Goal: Download file/media

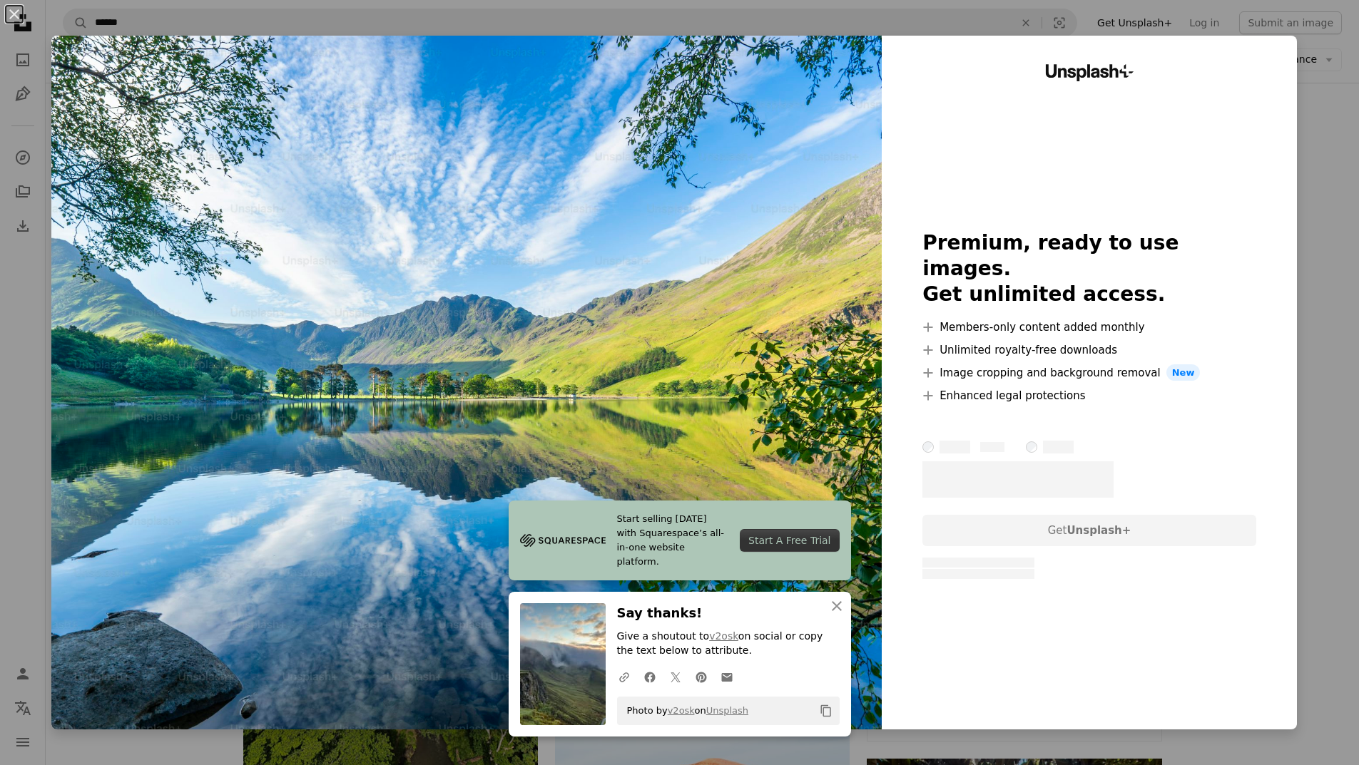
scroll to position [1284, 0]
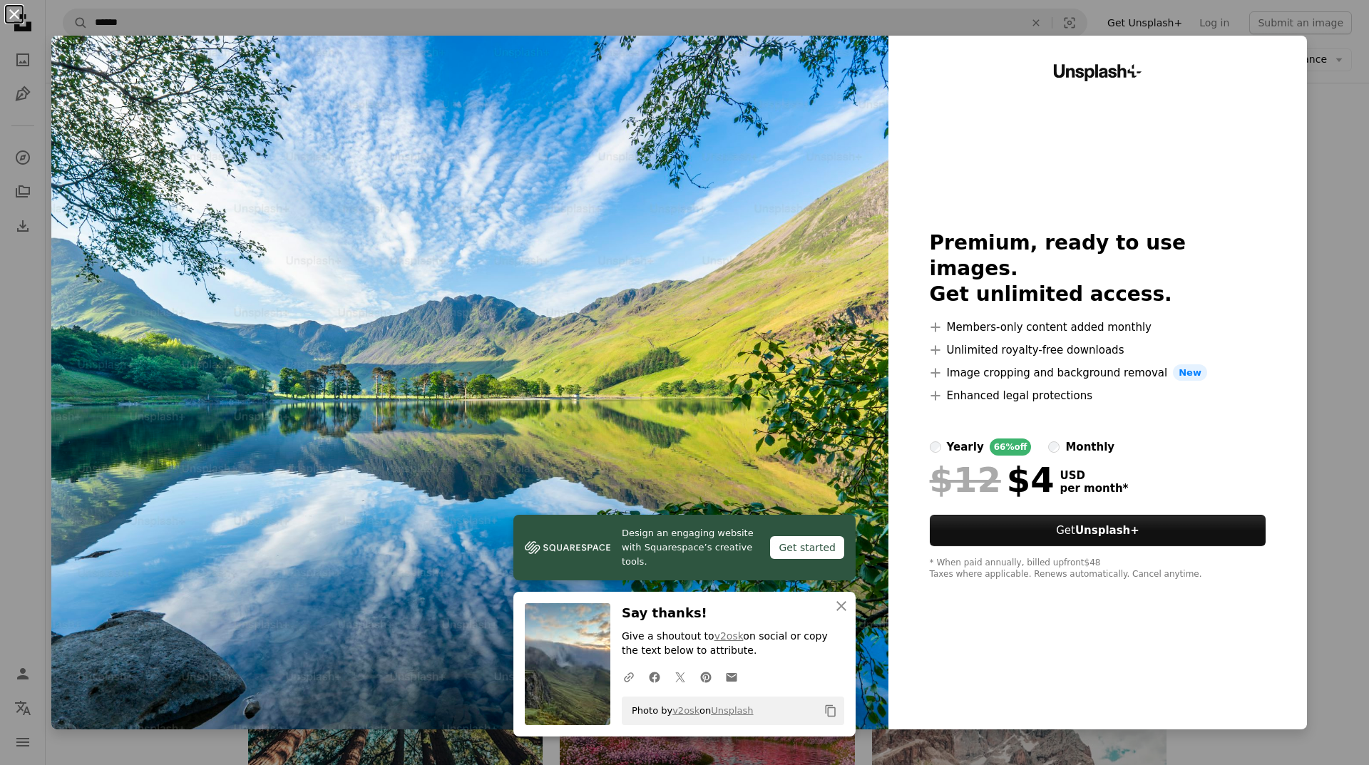
click at [19, 13] on button "An X shape" at bounding box center [14, 14] width 17 height 17
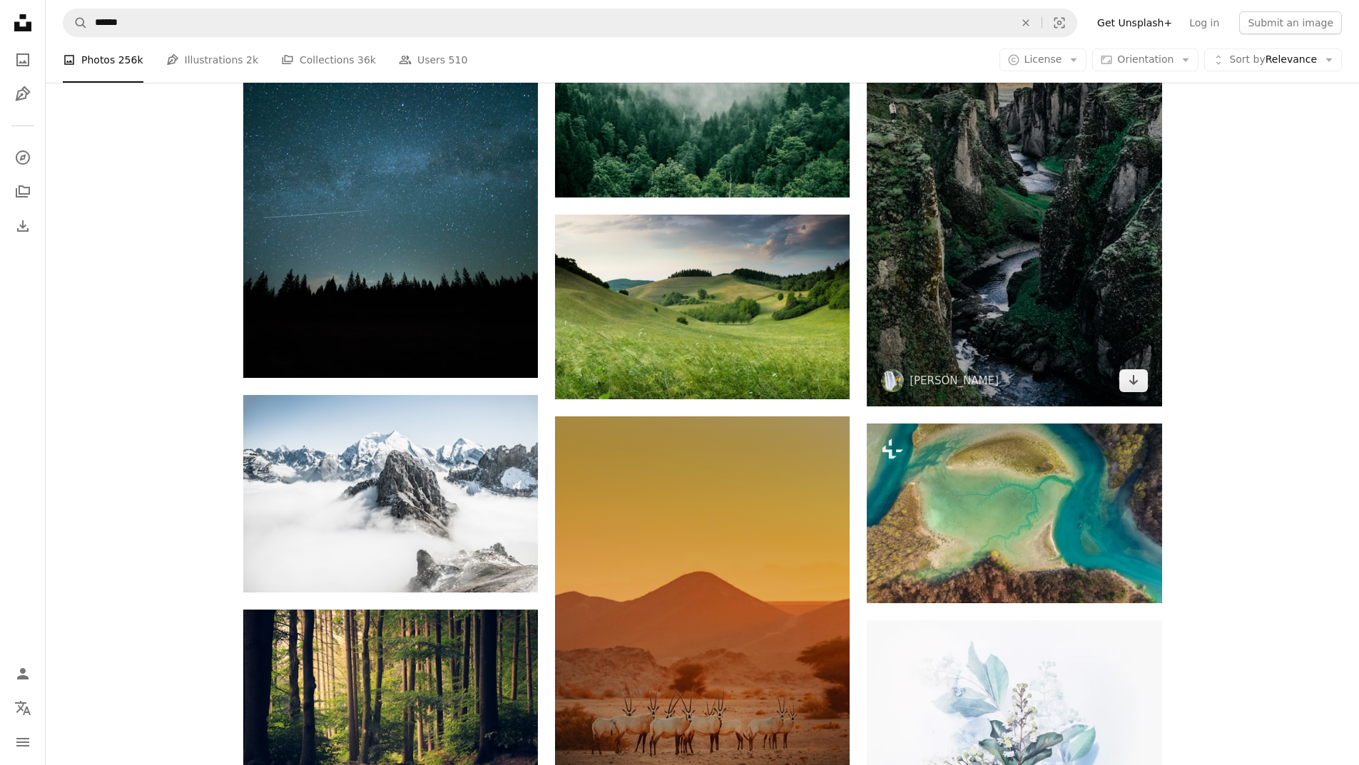
scroll to position [5564, 0]
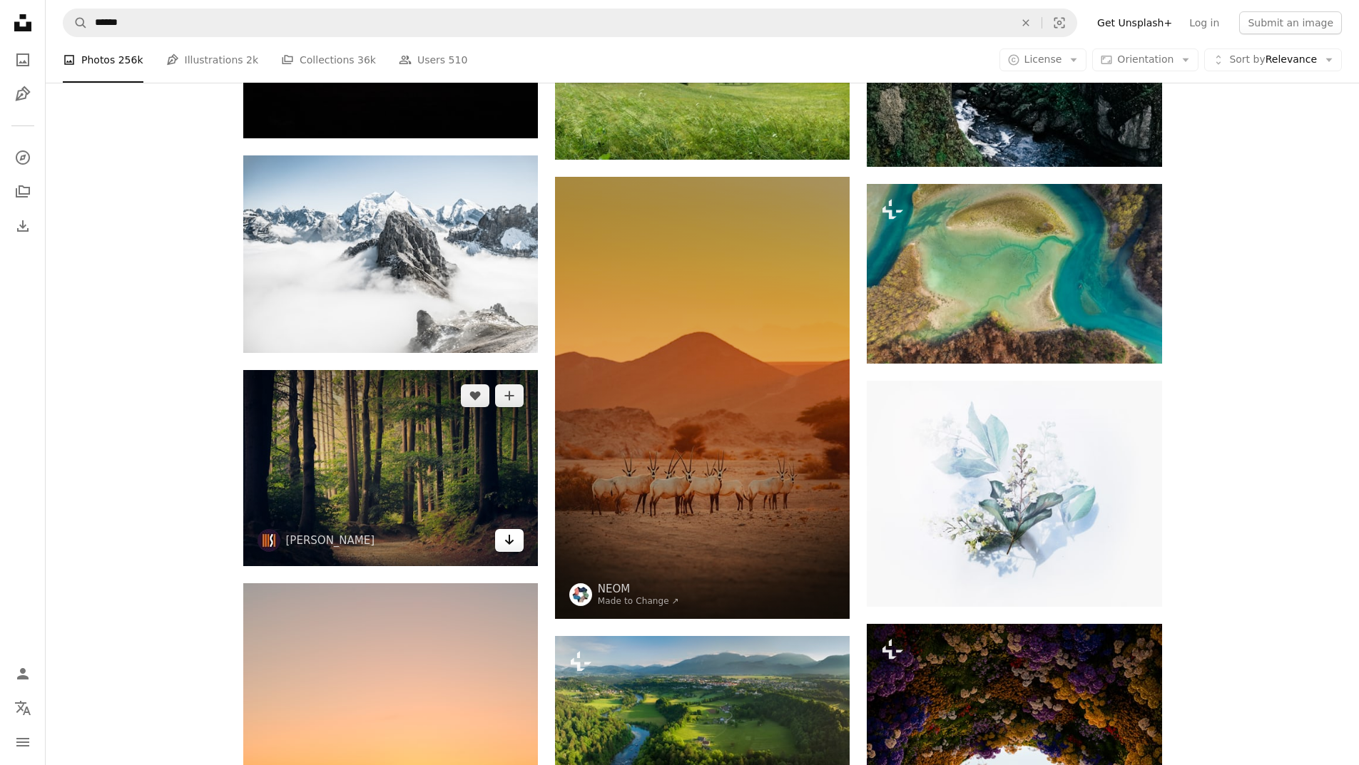
click at [513, 547] on icon "Arrow pointing down" at bounding box center [509, 539] width 11 height 17
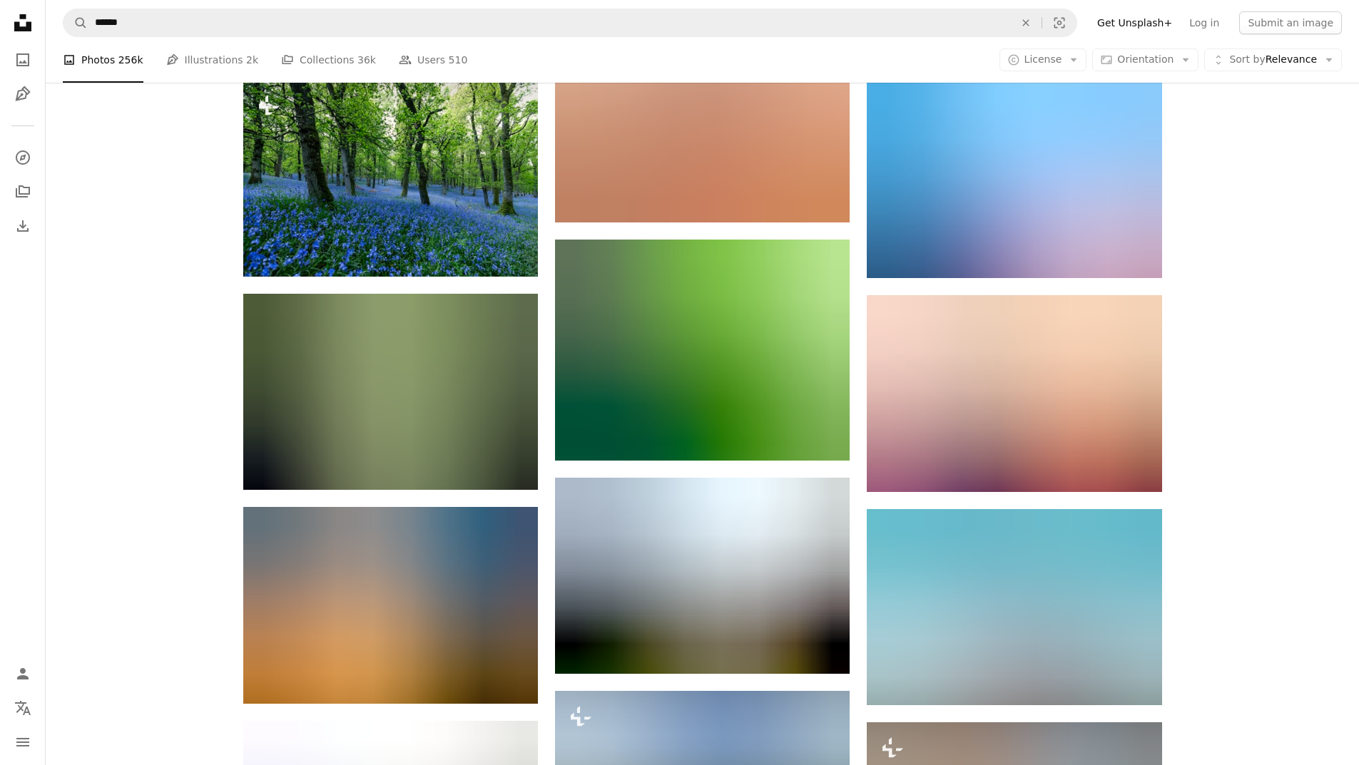
scroll to position [8559, 0]
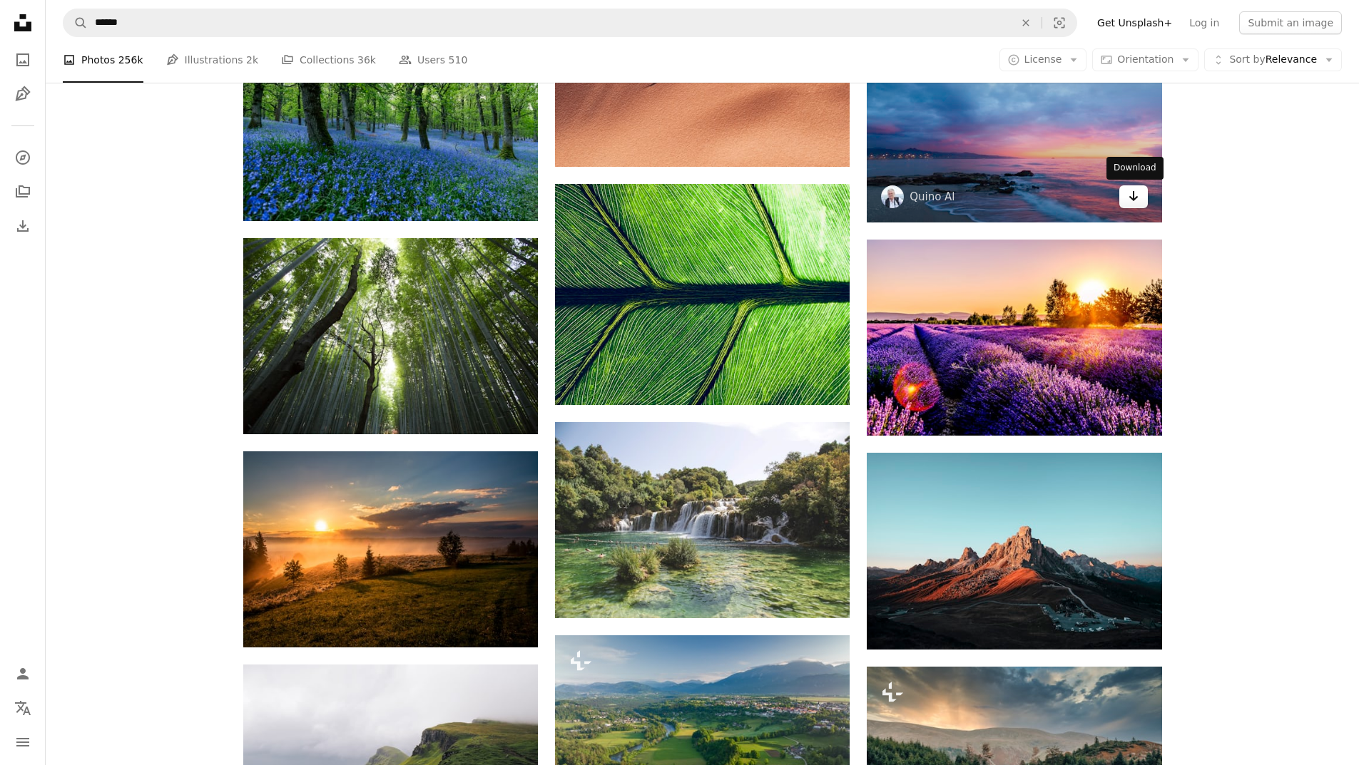
click at [1129, 199] on icon "Arrow pointing down" at bounding box center [1133, 196] width 11 height 17
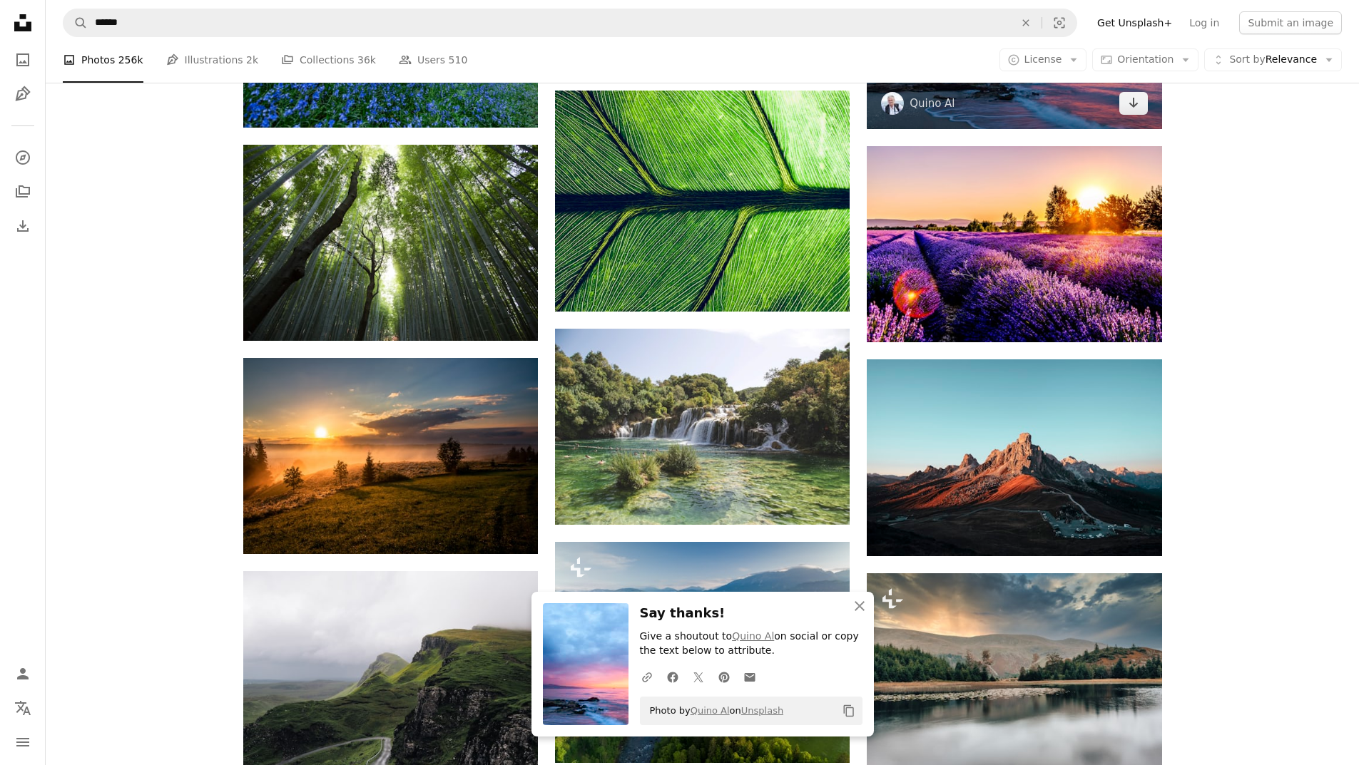
scroll to position [8845, 0]
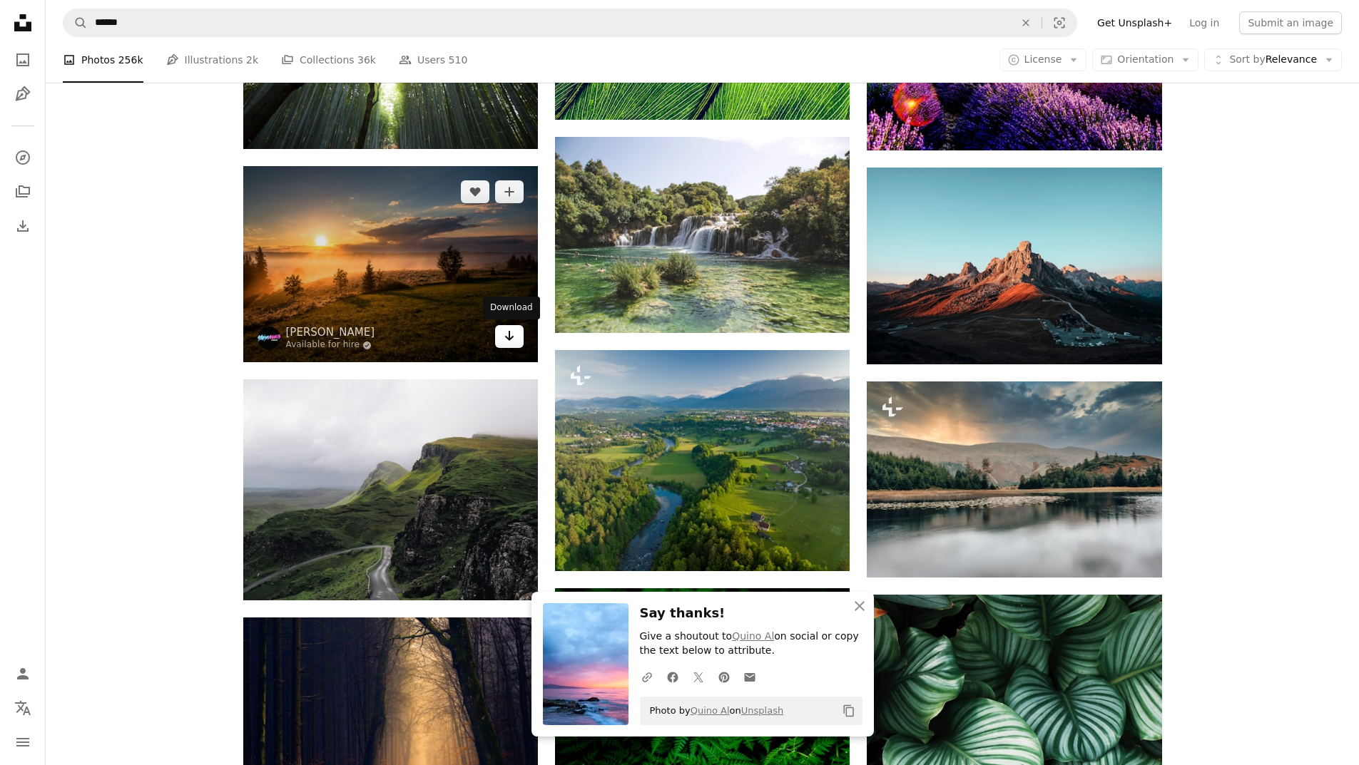
click at [511, 340] on icon "Arrow pointing down" at bounding box center [509, 335] width 11 height 17
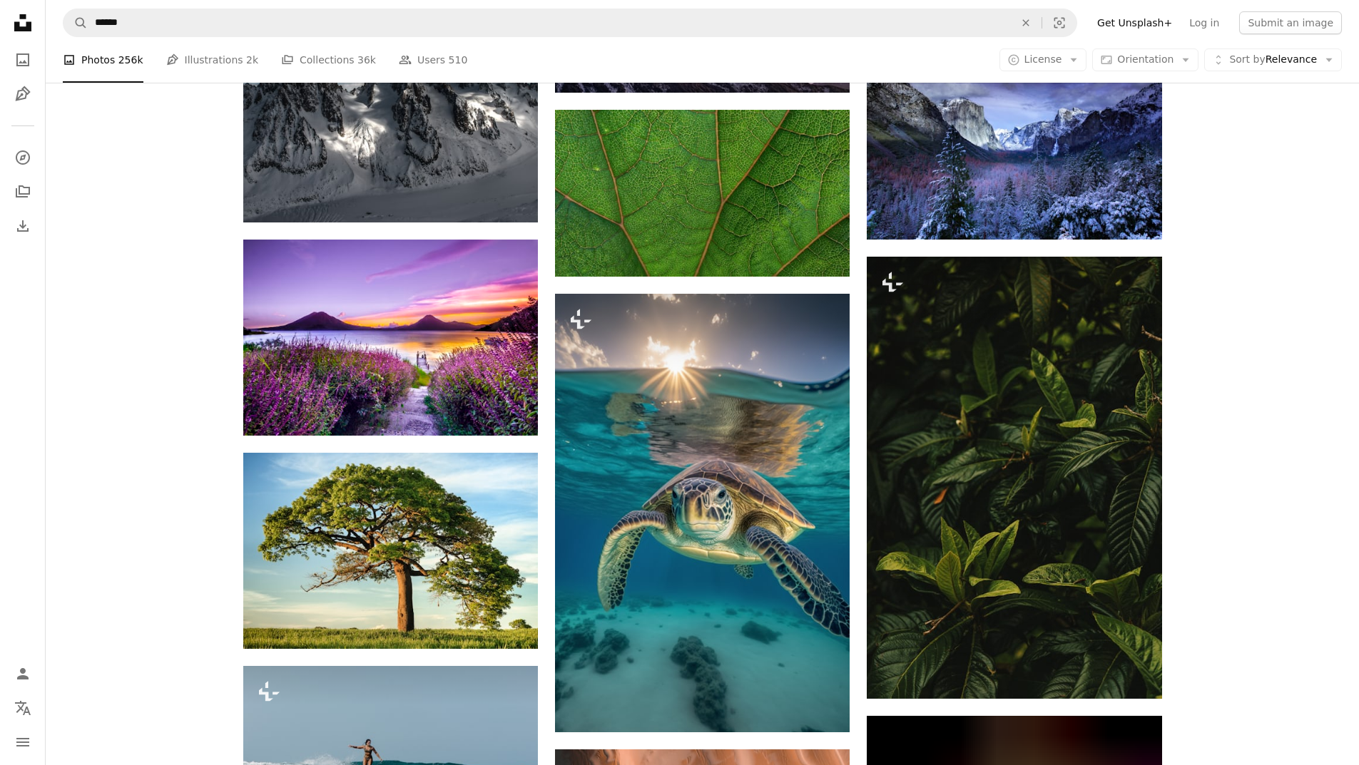
scroll to position [11698, 0]
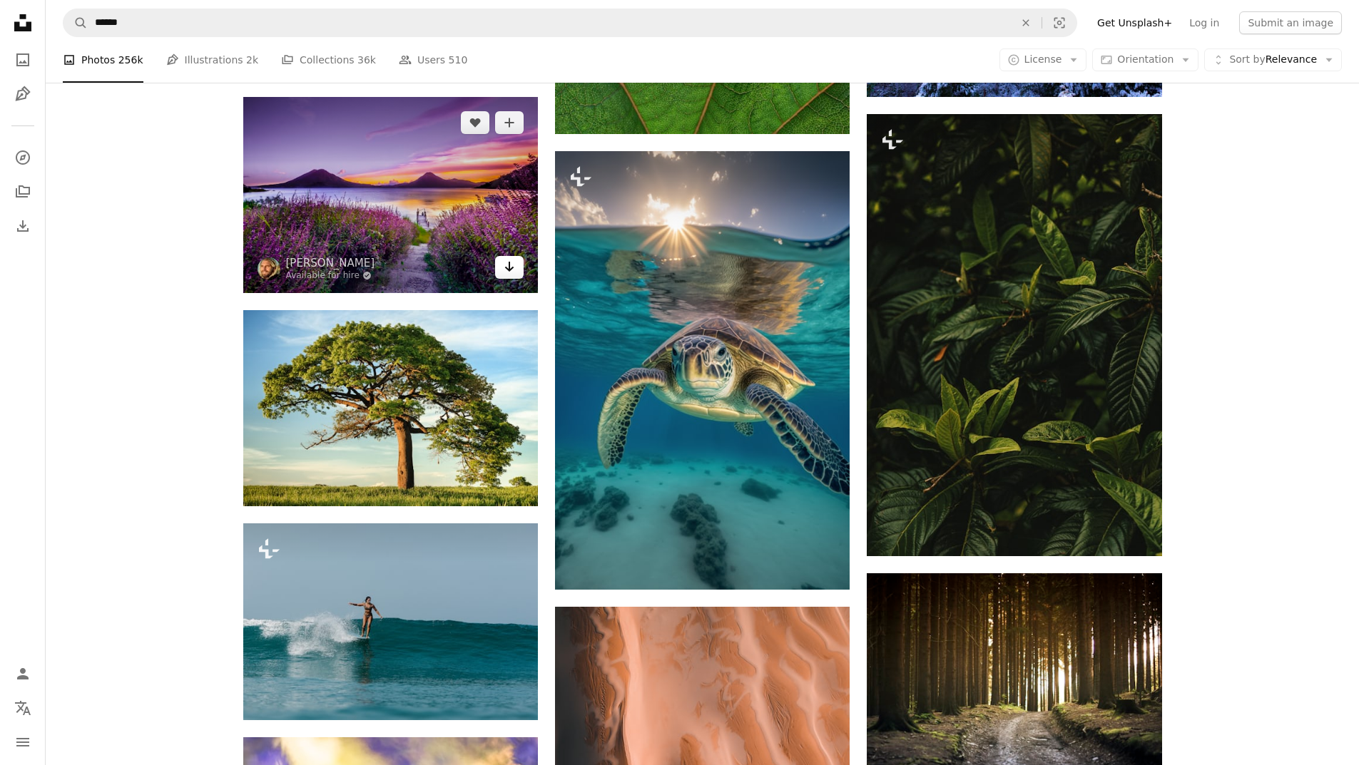
click at [501, 274] on link "Arrow pointing down" at bounding box center [509, 267] width 29 height 23
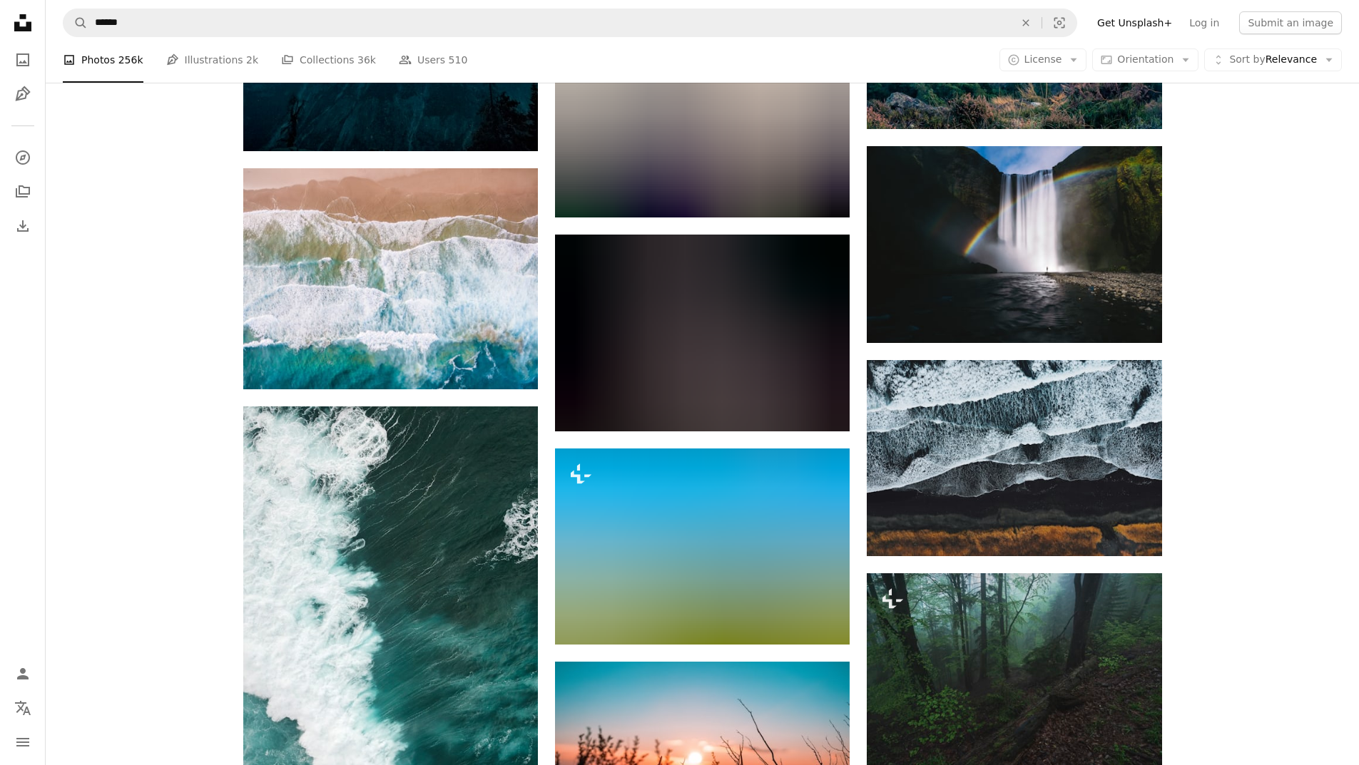
scroll to position [17547, 0]
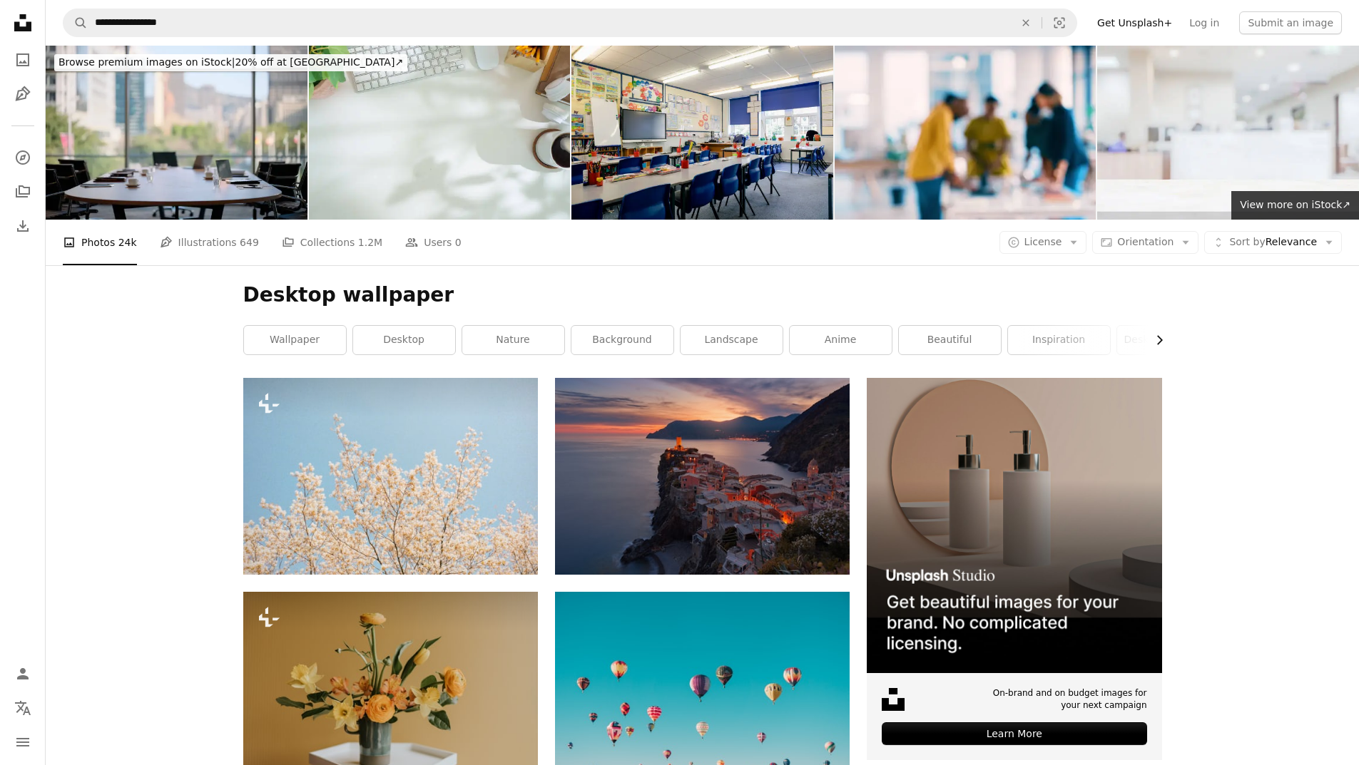
click at [1157, 345] on icon "button" at bounding box center [1160, 340] width 6 height 9
click at [1157, 345] on link "color" at bounding box center [1110, 340] width 102 height 29
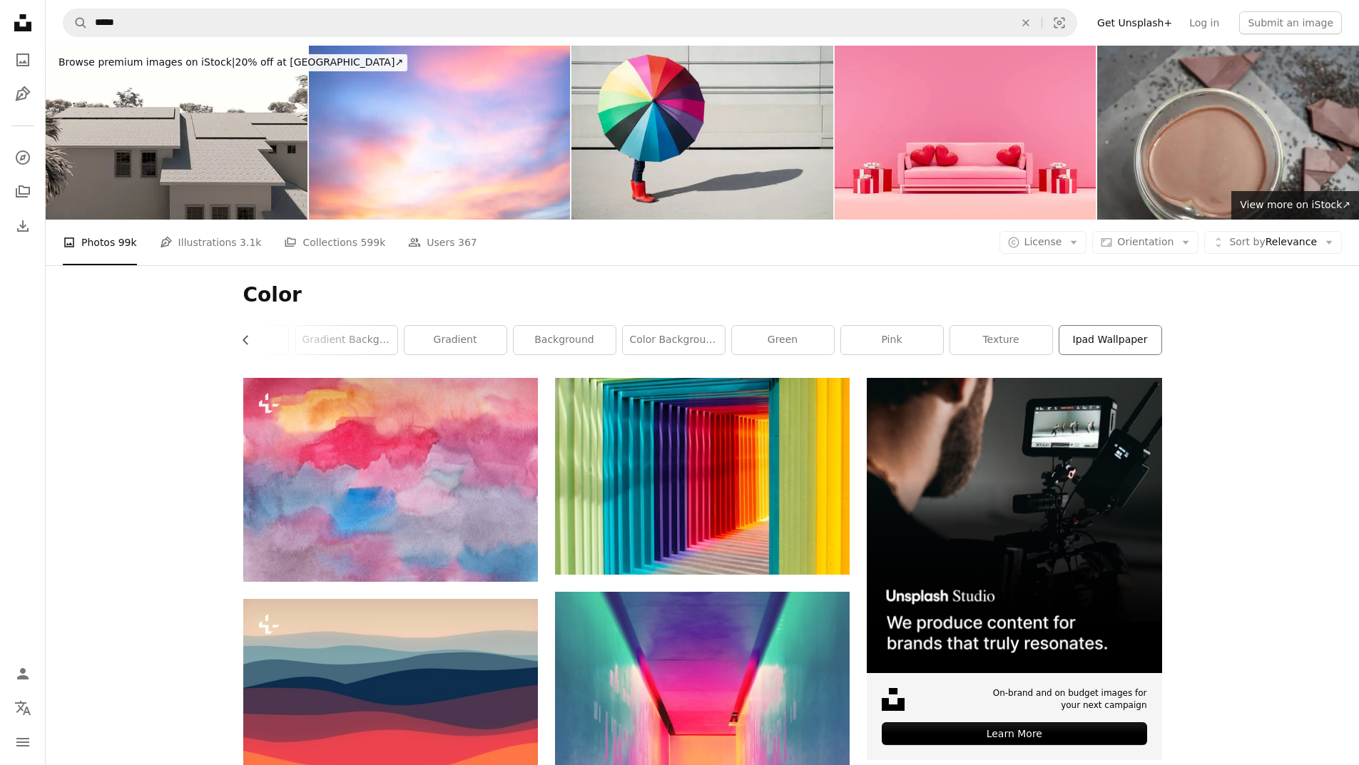
click at [1089, 338] on link "ipad wallpaper" at bounding box center [1110, 340] width 102 height 29
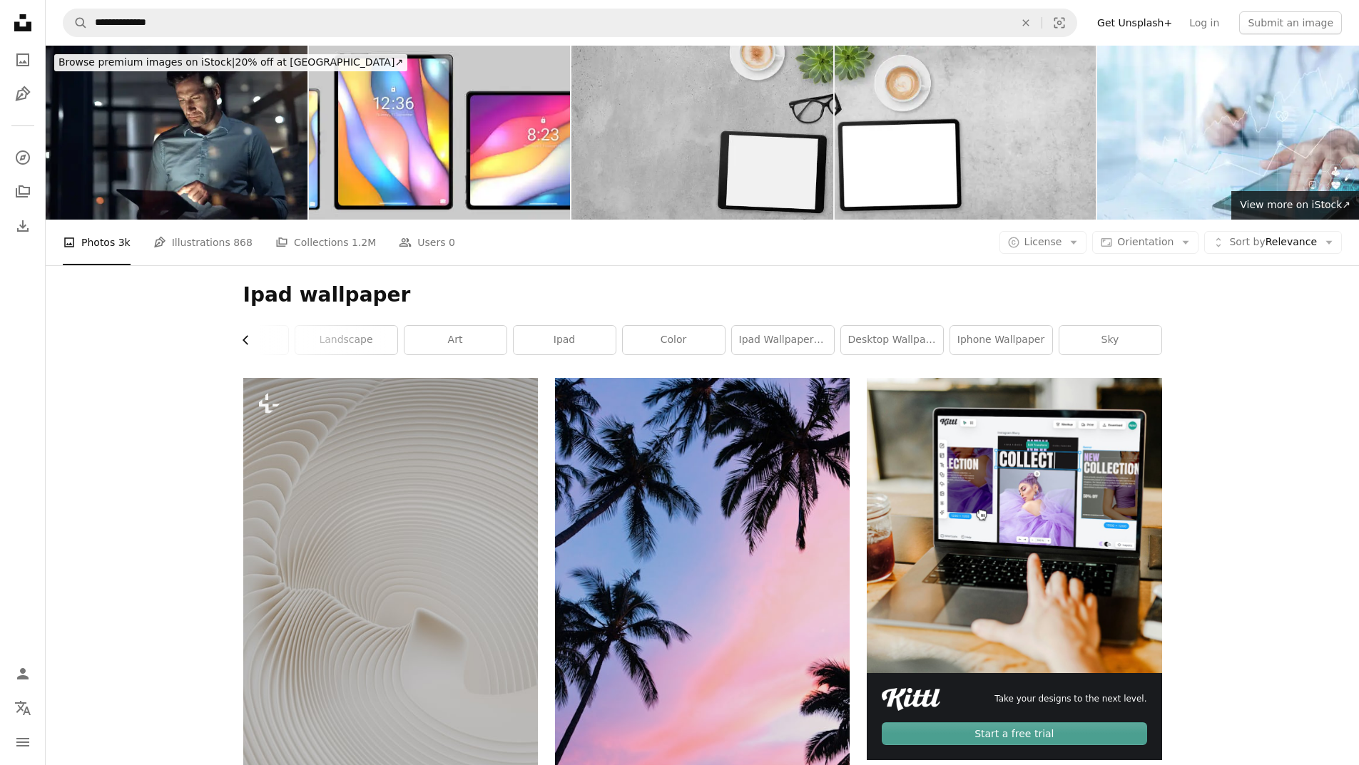
click at [257, 345] on button "Chevron left" at bounding box center [251, 340] width 16 height 29
click at [257, 345] on link "ipad pro wallpaper" at bounding box center [295, 340] width 102 height 29
click at [257, 345] on div "ipad pro wallpaper wallpaper background nature landscape art ipad color ipad wa…" at bounding box center [702, 340] width 919 height 30
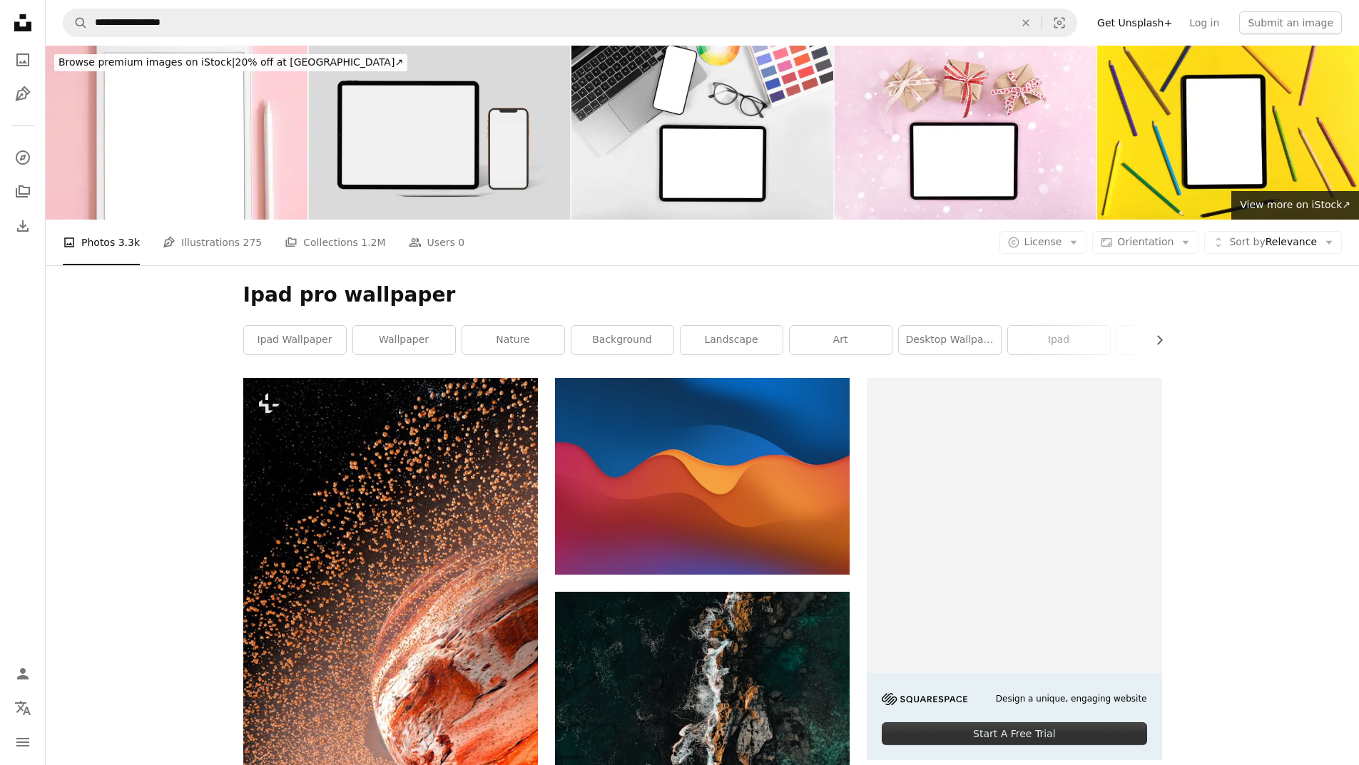
scroll to position [428, 0]
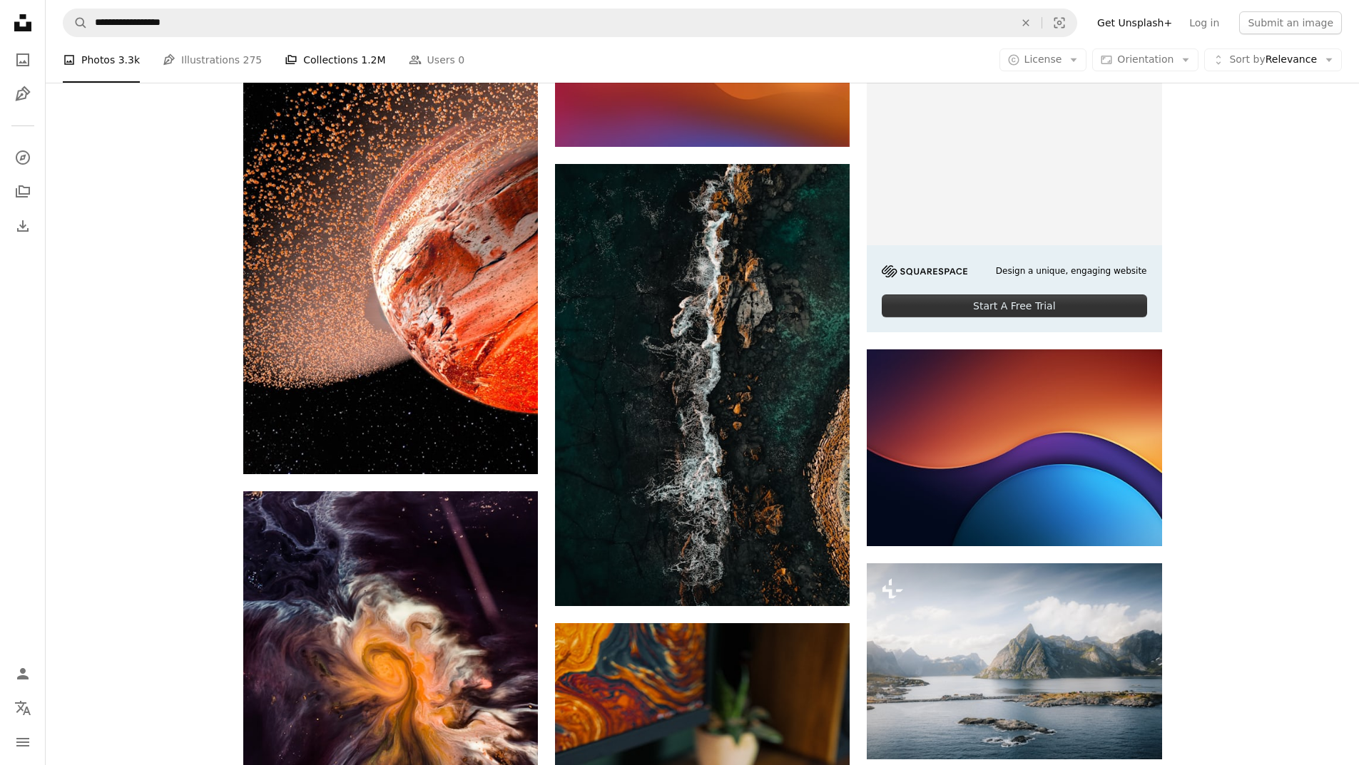
click at [322, 63] on link "A stack of folders Collections 1.2M" at bounding box center [335, 60] width 101 height 46
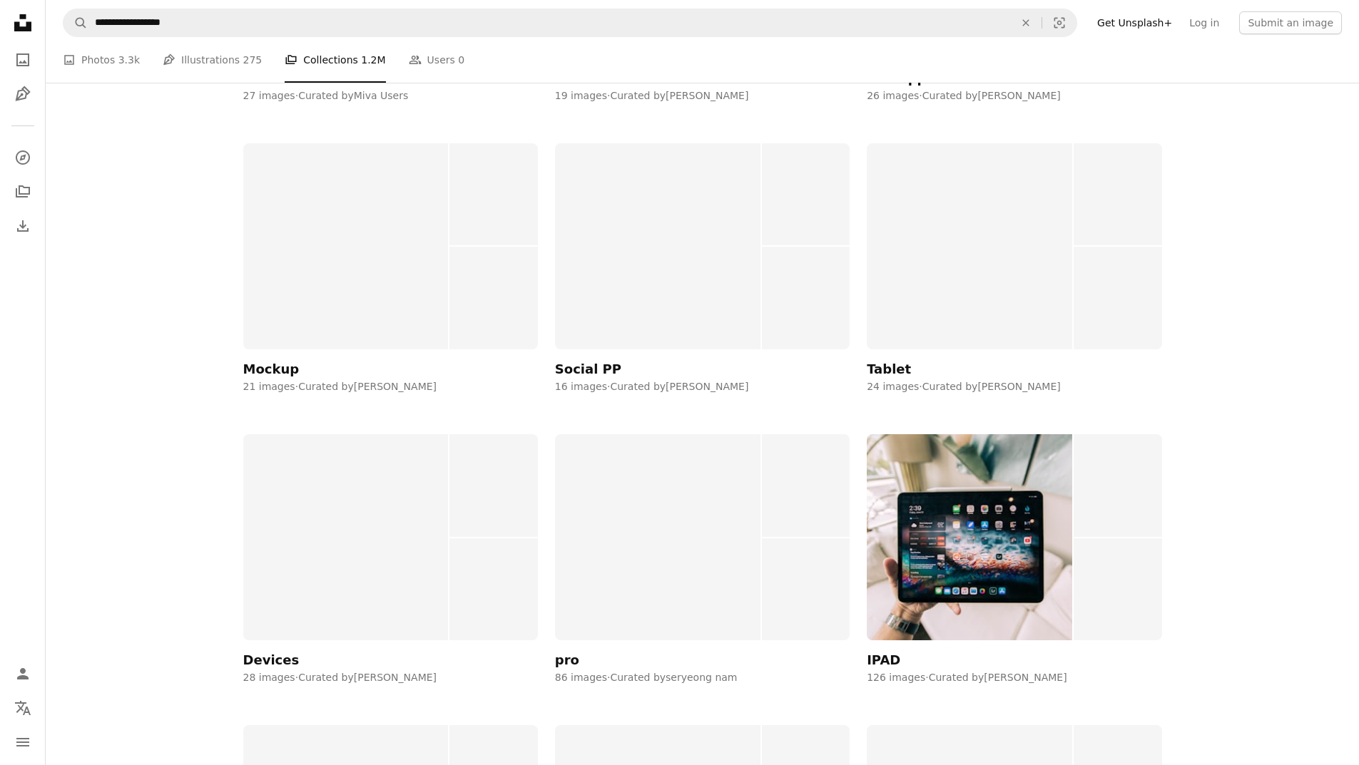
scroll to position [7788, 0]
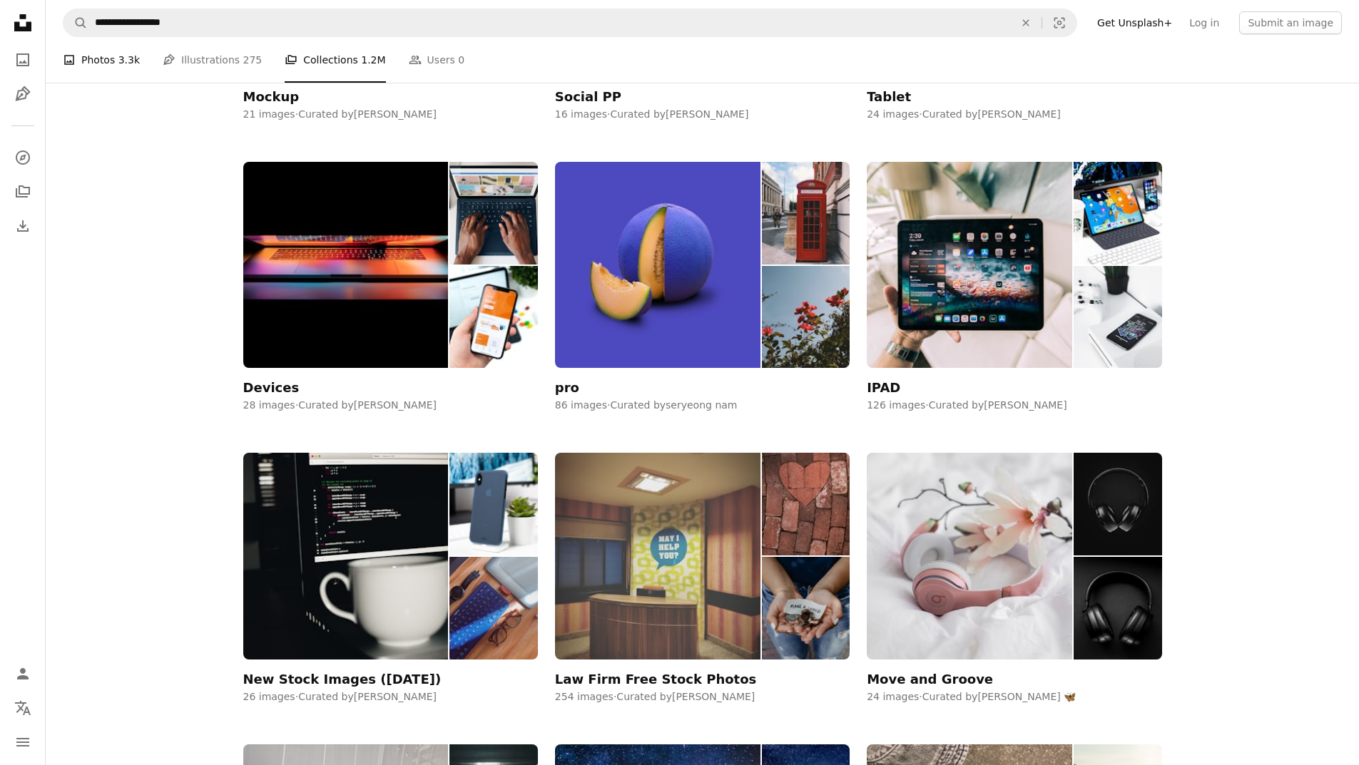
click at [110, 62] on link "A photo Photos 3.3k" at bounding box center [101, 60] width 77 height 46
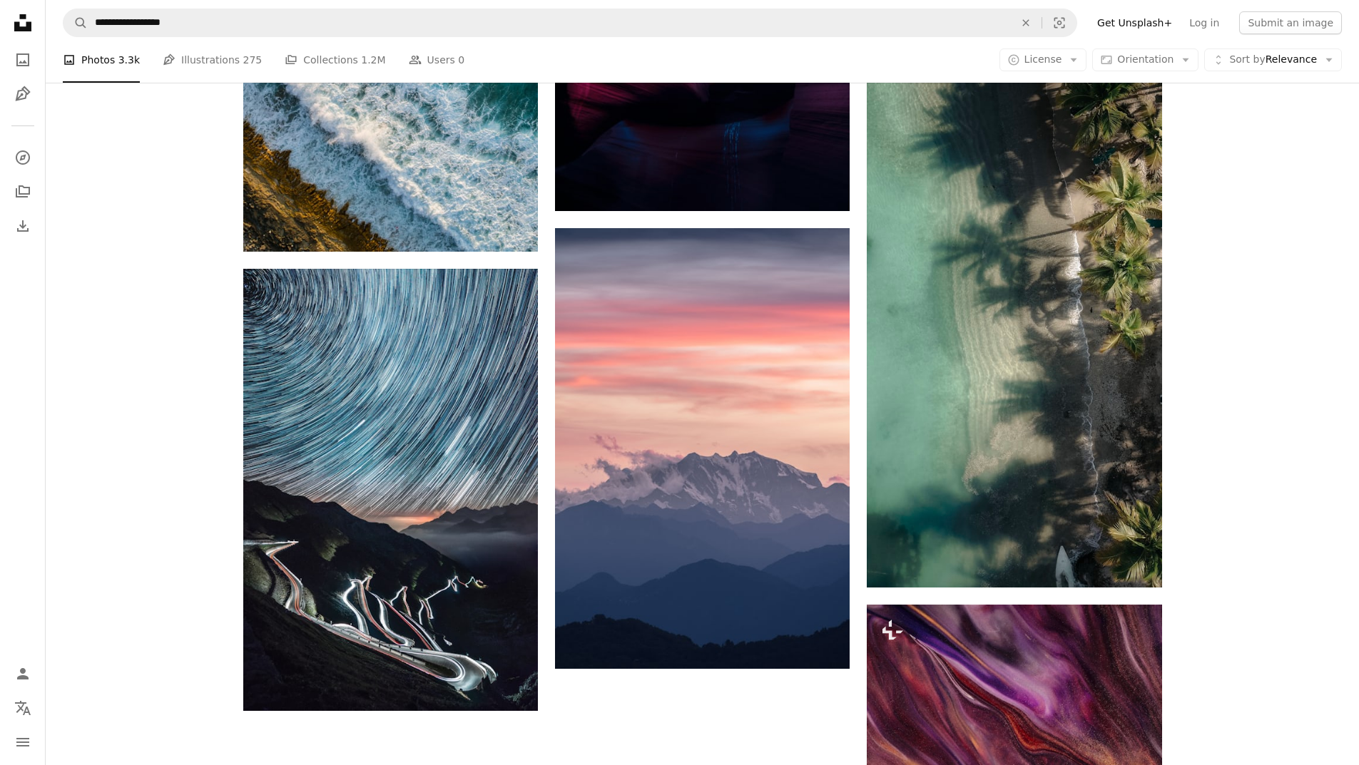
scroll to position [2853, 0]
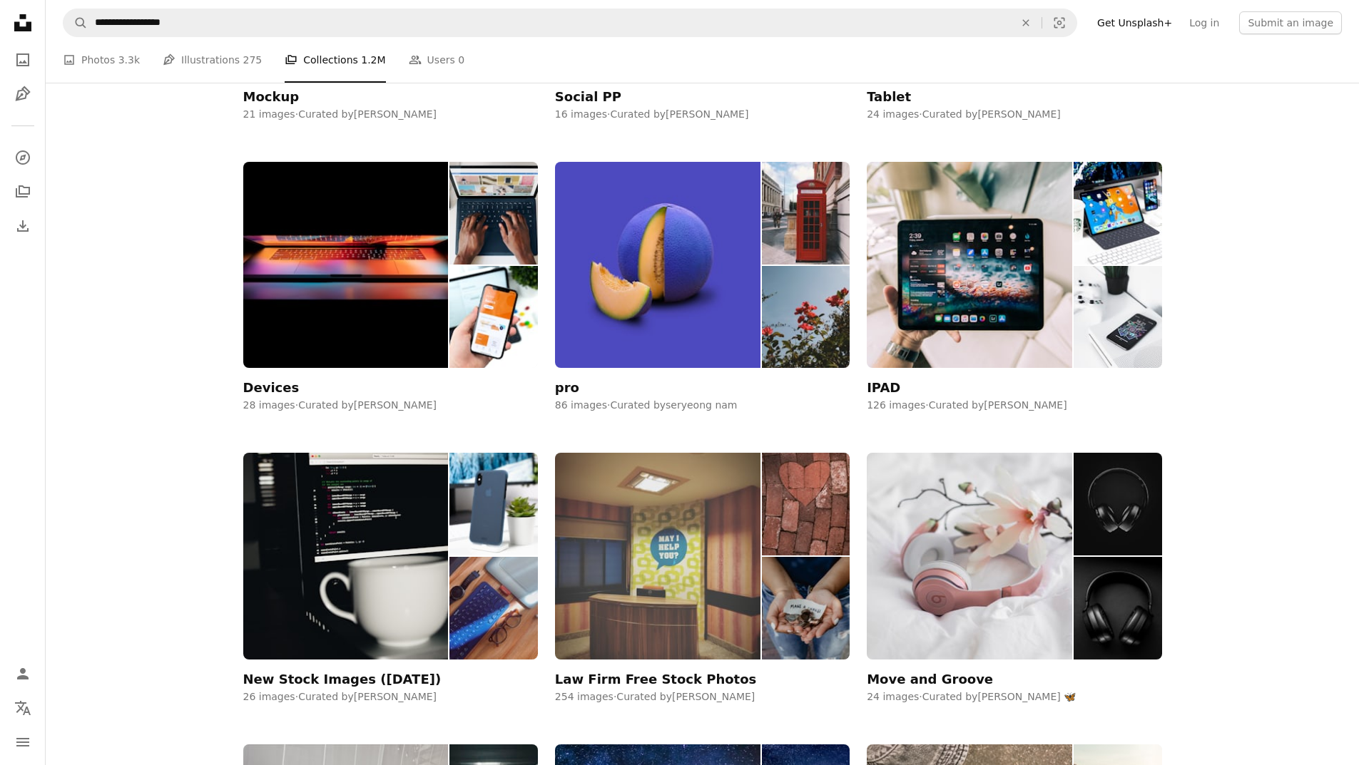
scroll to position [428, 0]
